Goal: Task Accomplishment & Management: Use online tool/utility

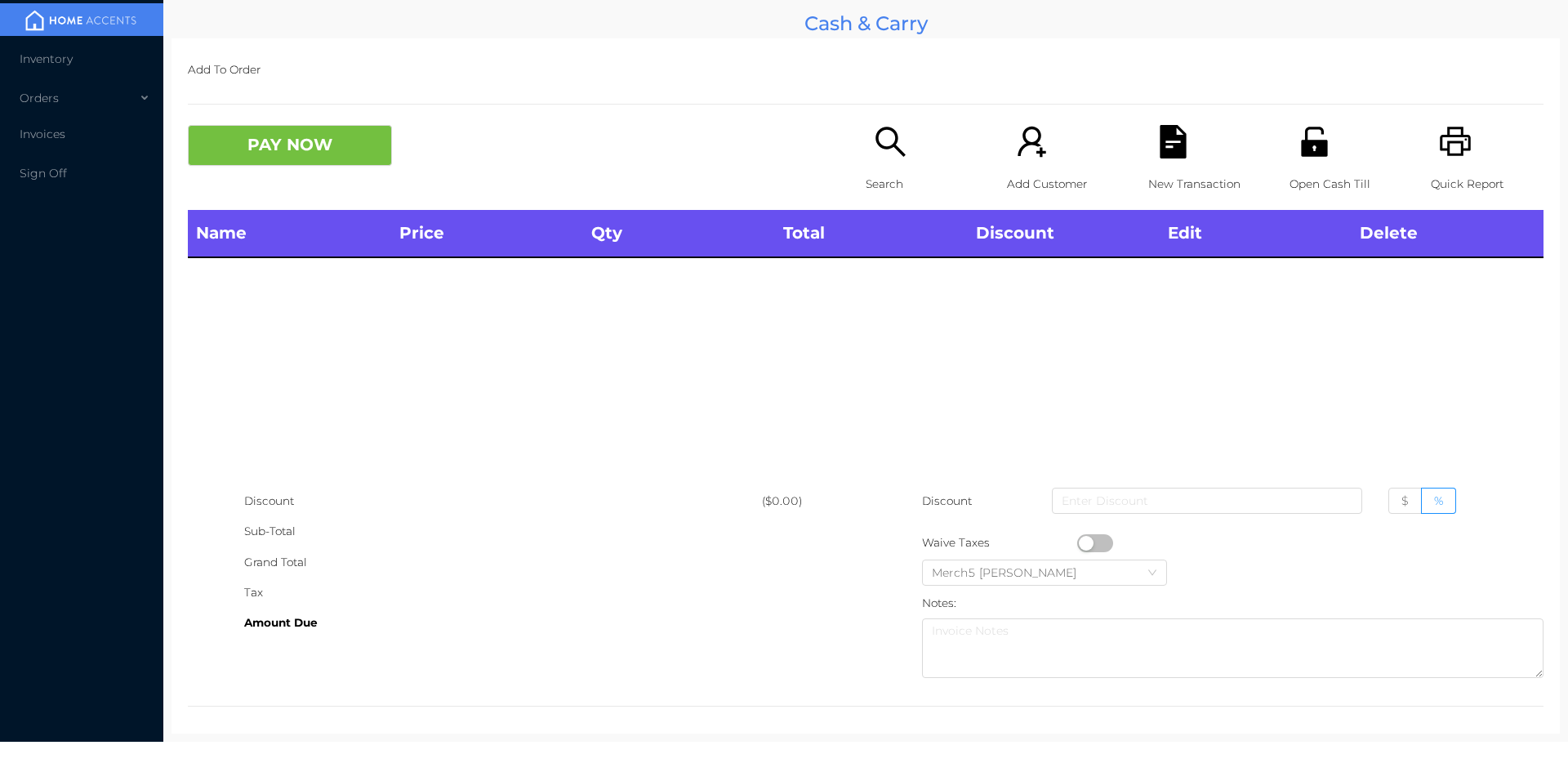
scroll to position [2, 0]
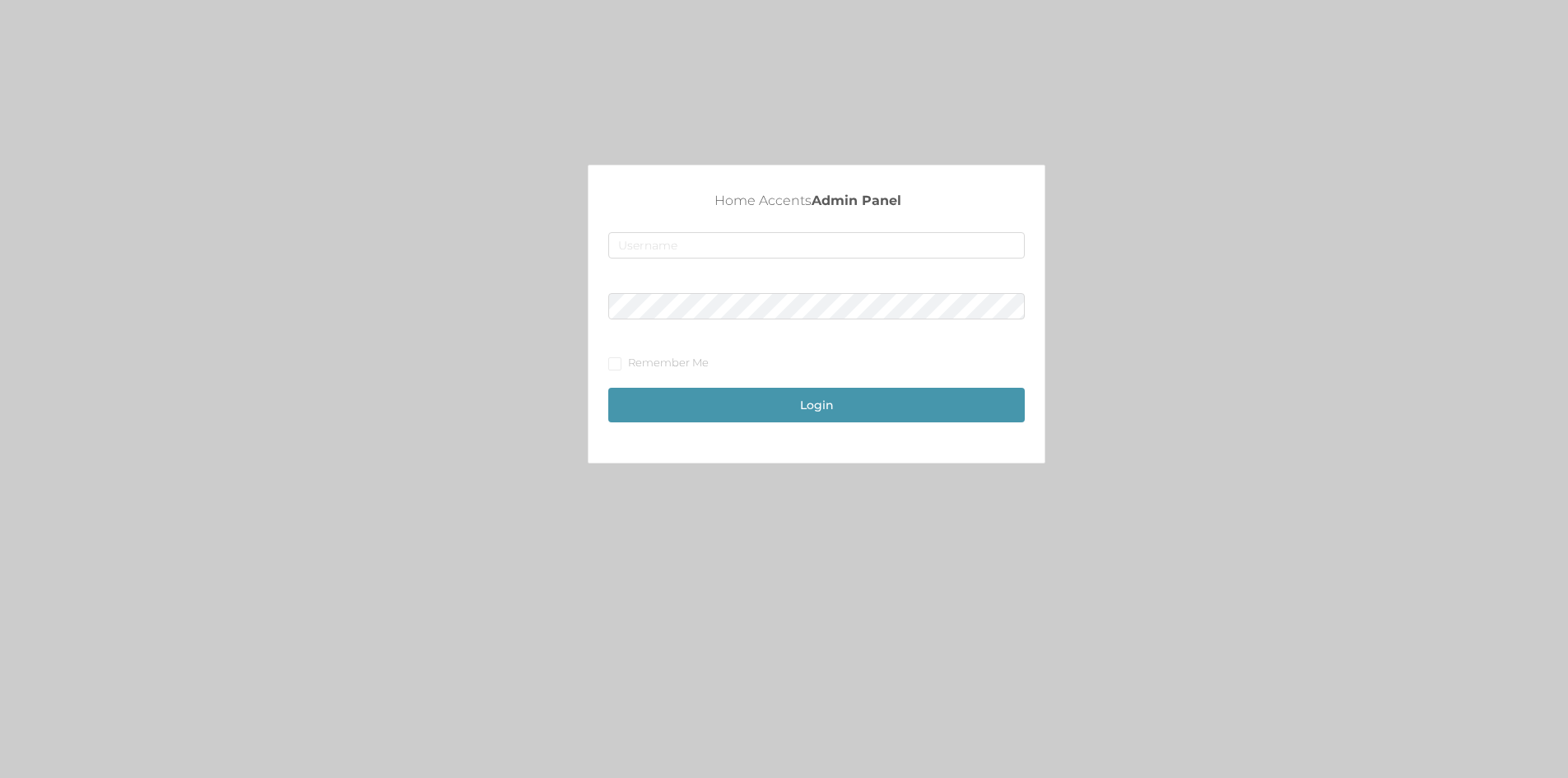
click at [738, 261] on div at bounding box center [816, 249] width 416 height 35
click at [738, 247] on input "text" at bounding box center [816, 245] width 416 height 26
type input "fur1@accents.pw"
click at [882, 401] on button "Login" at bounding box center [816, 404] width 416 height 35
